Goal: Check status: Check status

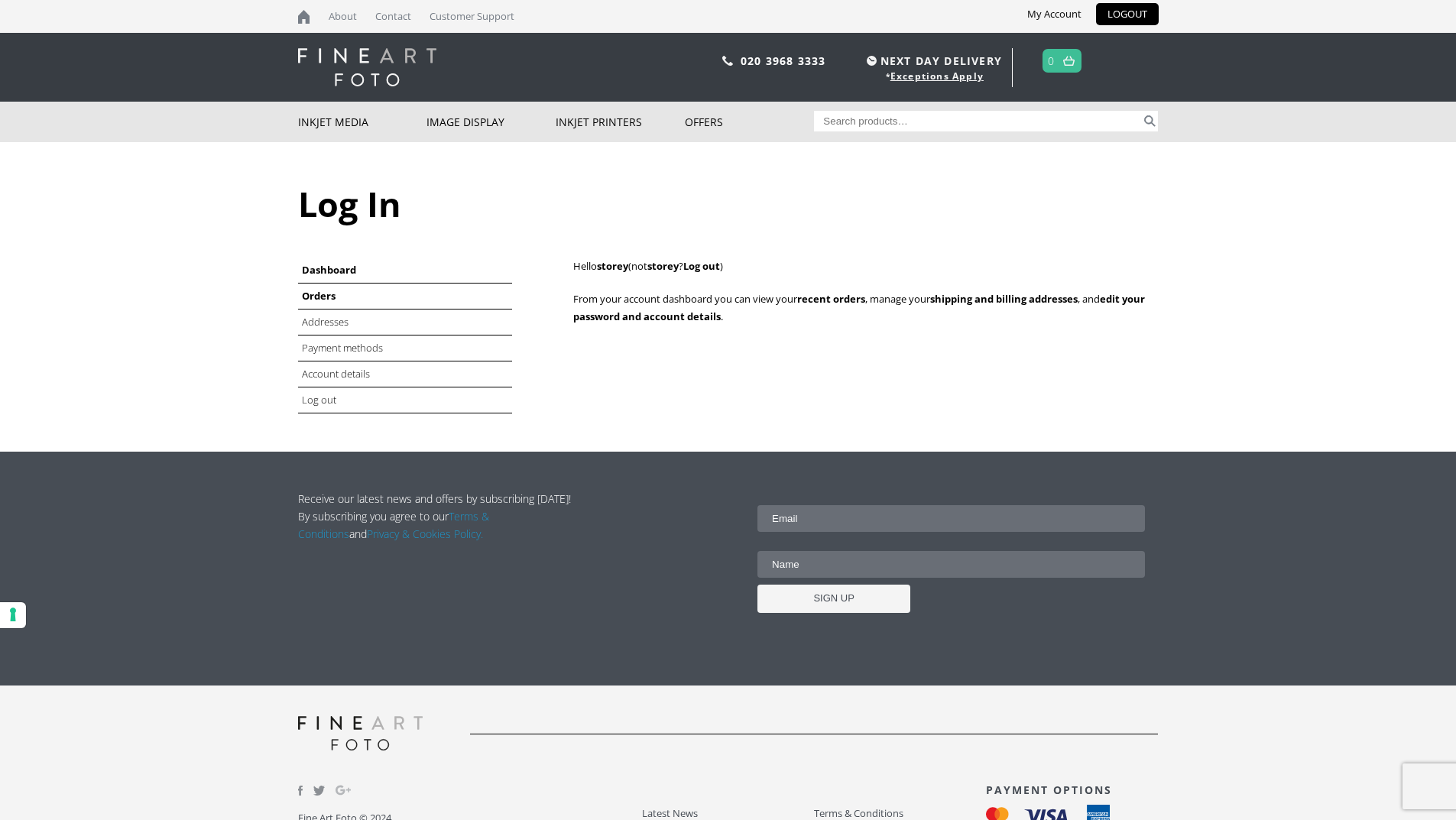
click at [322, 298] on link "Orders" at bounding box center [319, 296] width 34 height 14
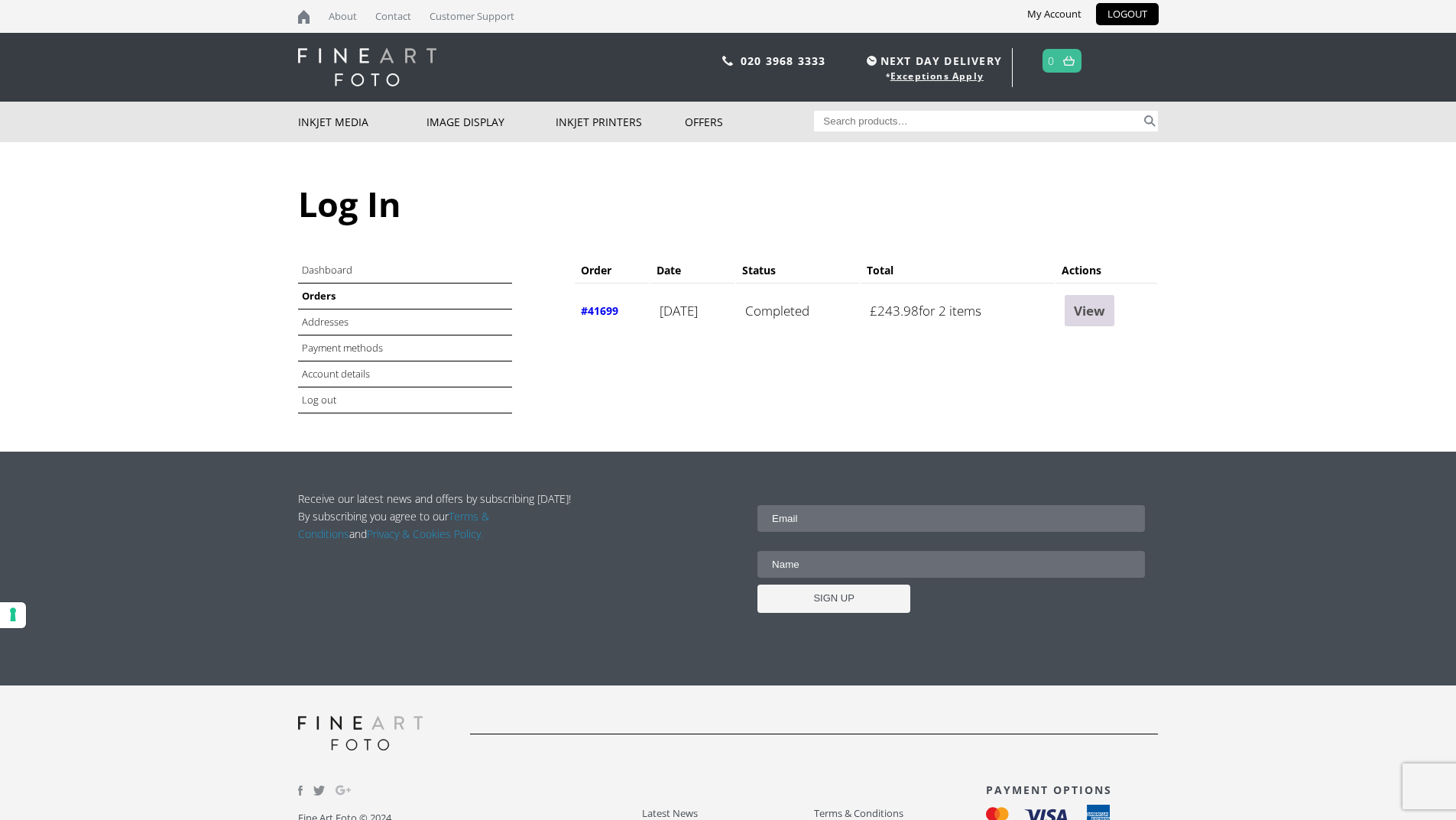
click at [1113, 310] on link "View" at bounding box center [1090, 311] width 49 height 32
